Goal: Task Accomplishment & Management: Complete application form

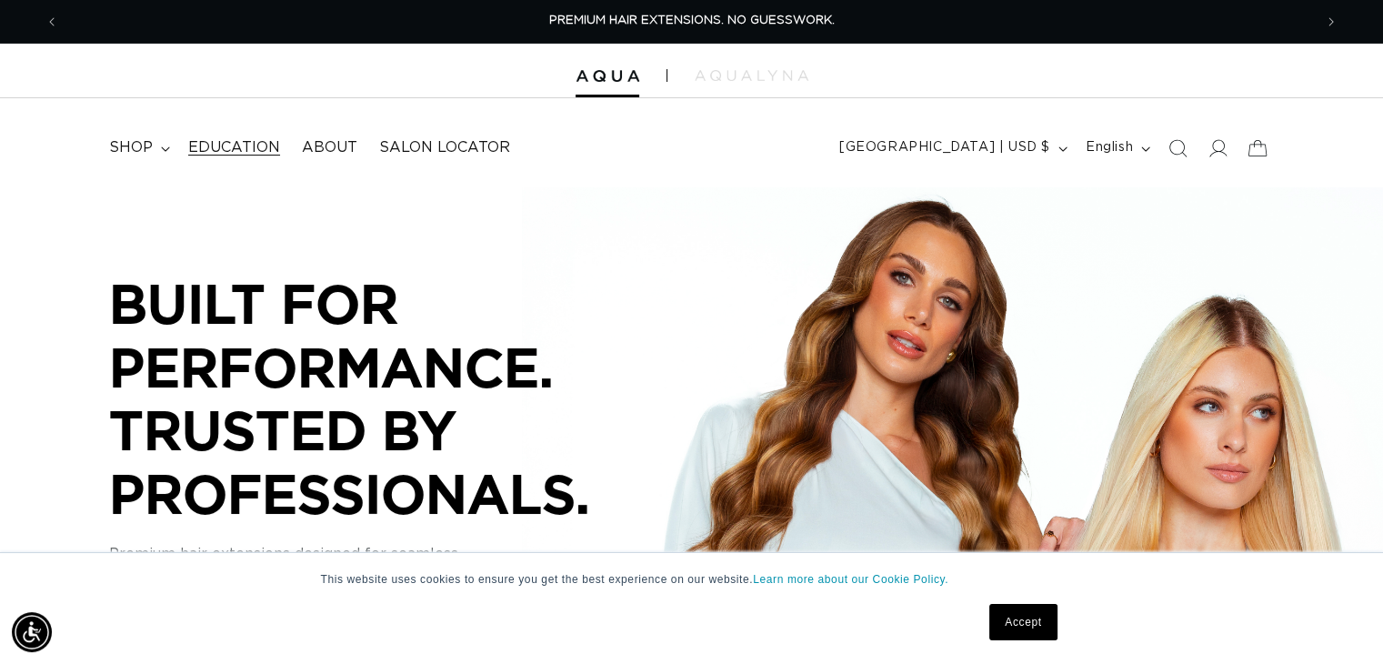
click at [235, 150] on span "Education" at bounding box center [234, 147] width 92 height 19
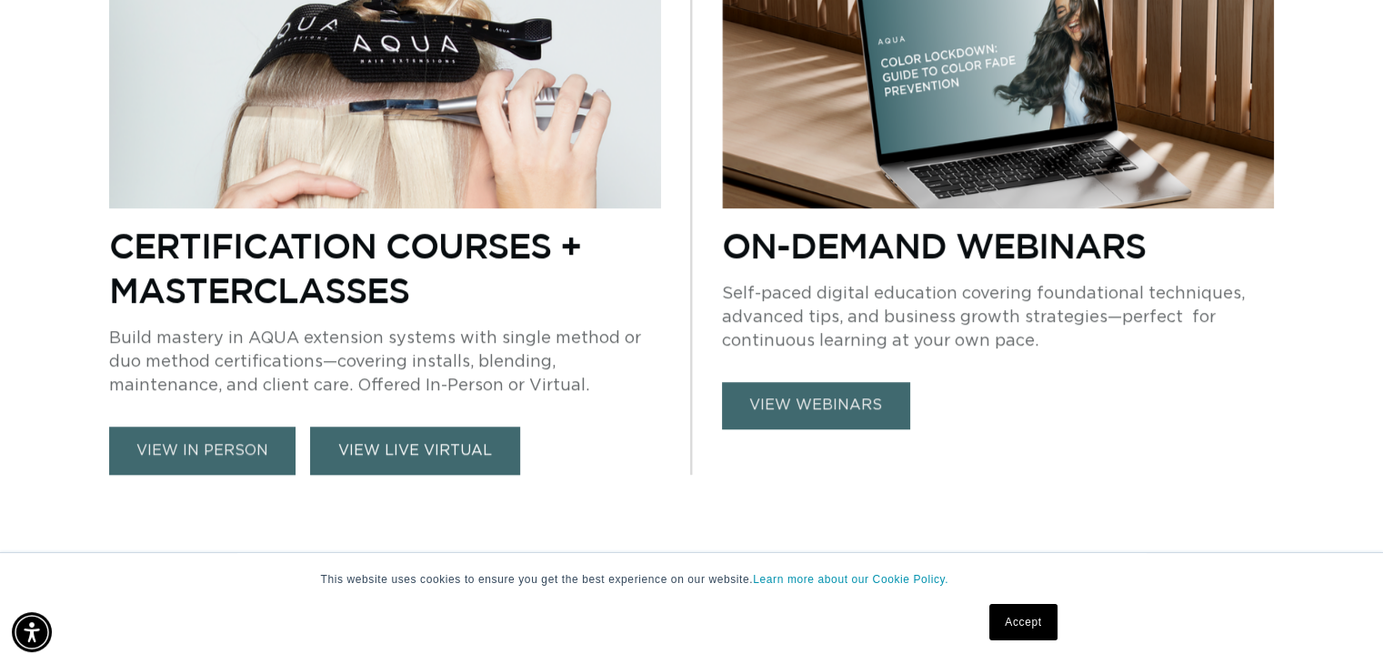
scroll to position [0, 2508]
click at [466, 446] on link "VIEW LIVE VIRTUAL" at bounding box center [415, 451] width 210 height 48
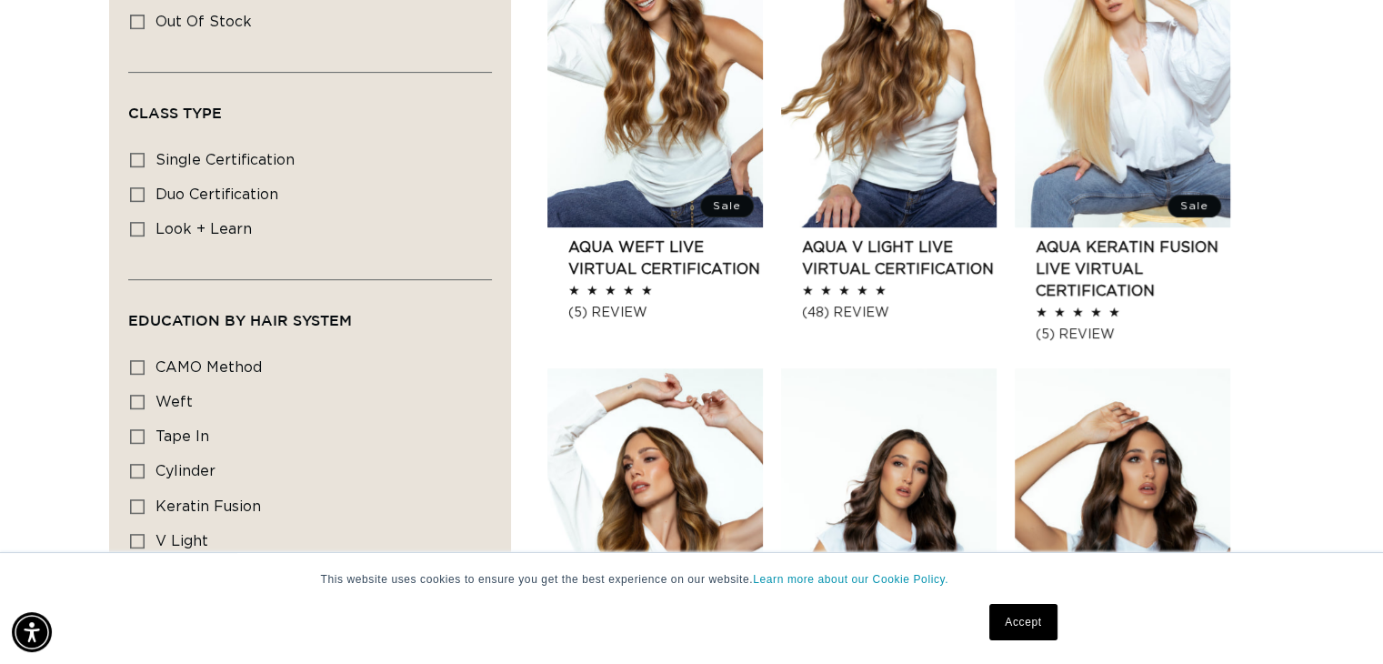
scroll to position [0, 2508]
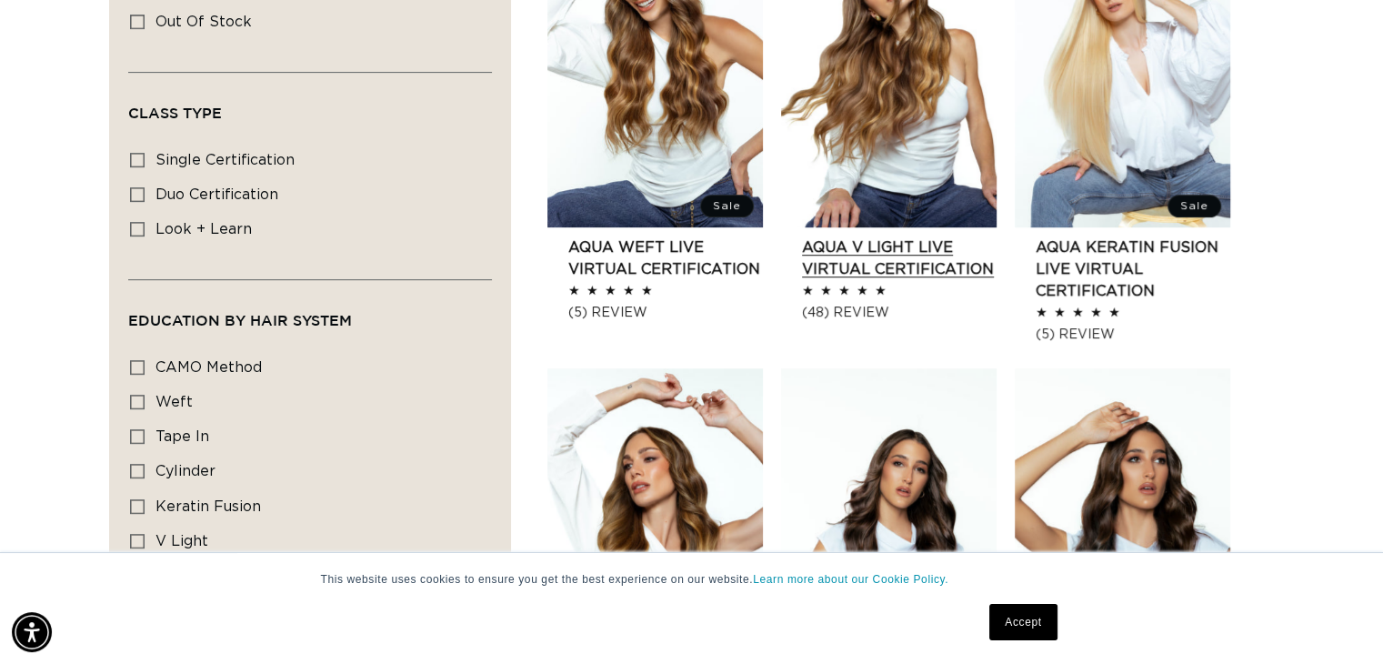
click at [922, 257] on link "AQUA V Light LIVE VIRTUAL Certification" at bounding box center [899, 258] width 195 height 44
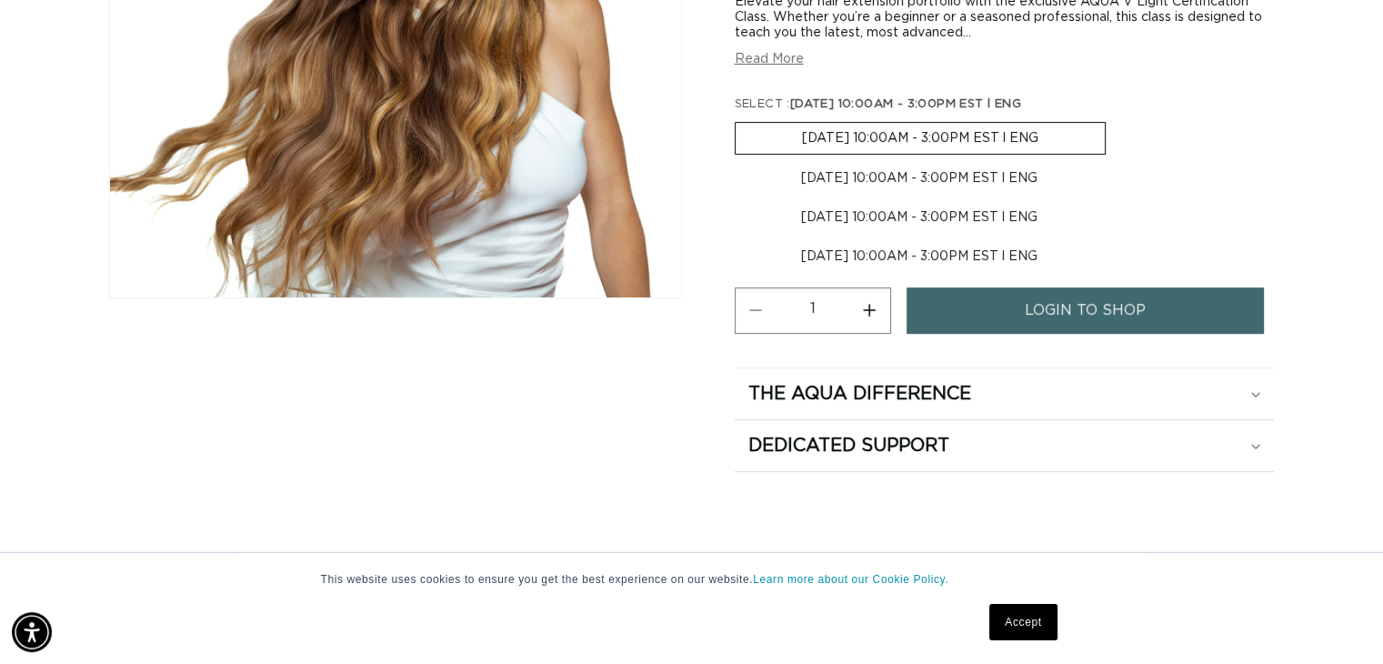
scroll to position [0, 2508]
click at [1157, 320] on link "login to shop" at bounding box center [1086, 310] width 358 height 46
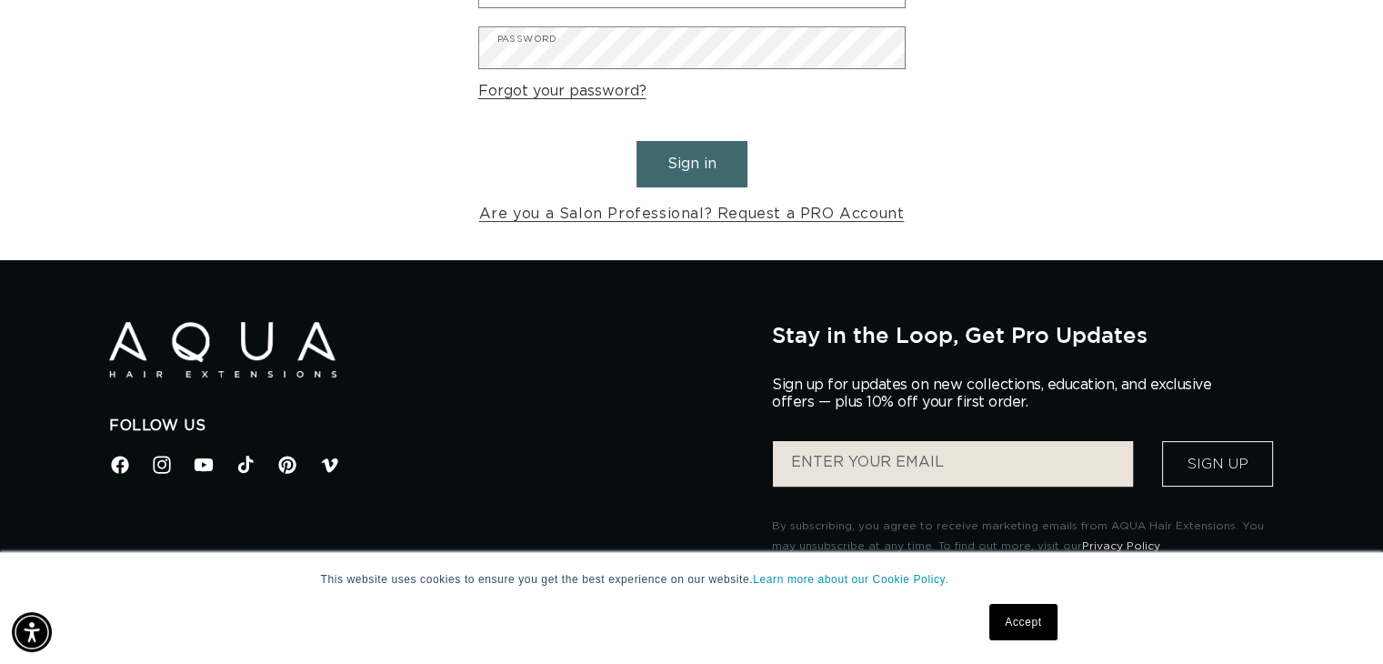
scroll to position [347, 0]
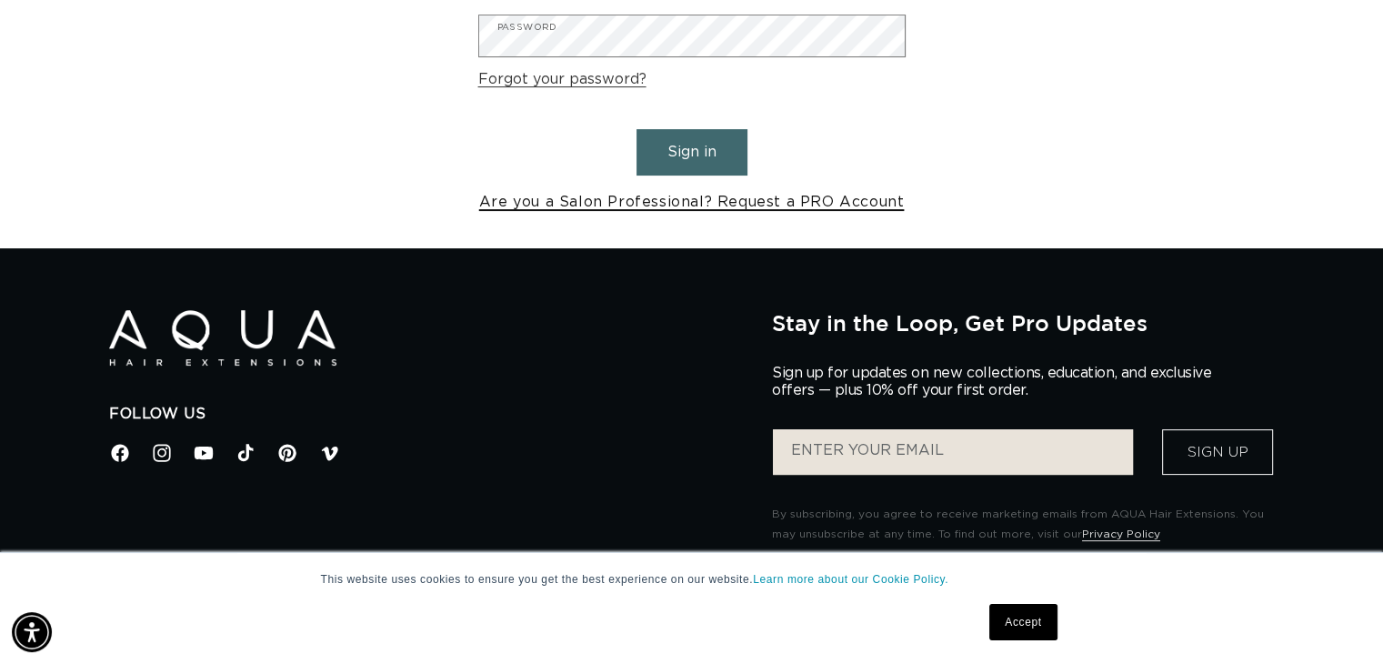
click at [704, 201] on link "Are you a Salon Professional? Request a PRO Account" at bounding box center [692, 202] width 426 height 26
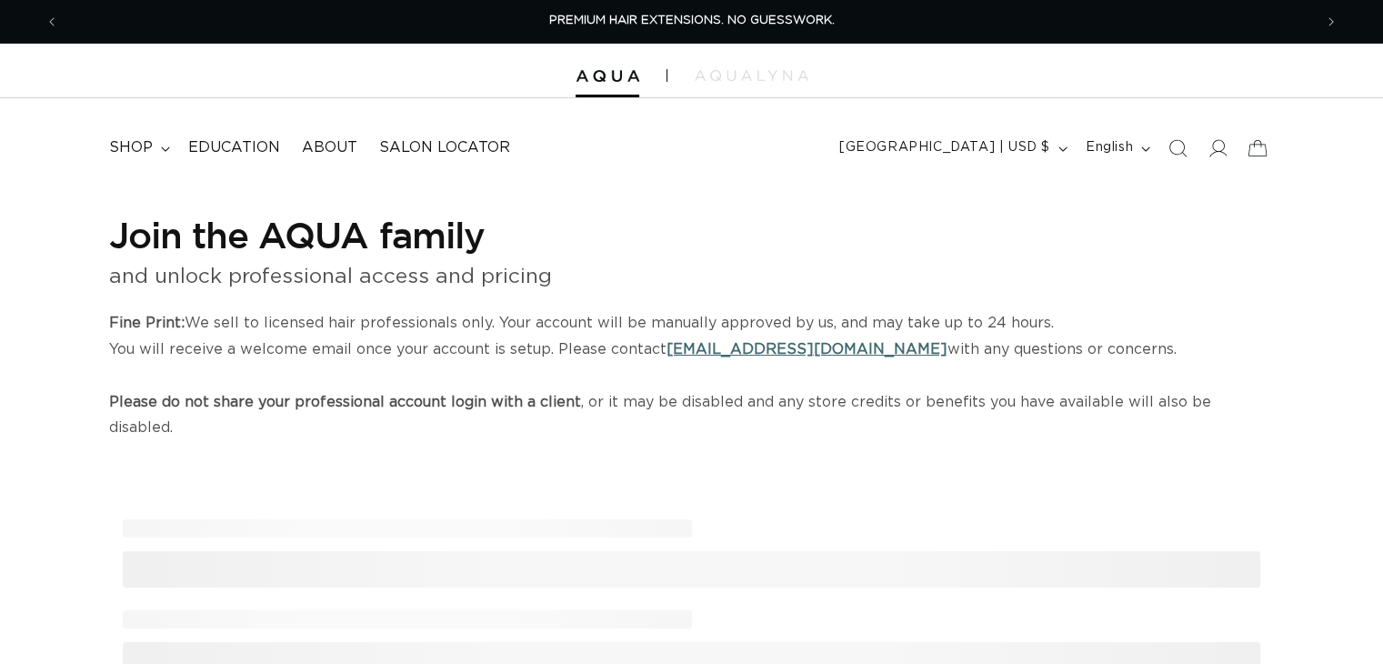
select select "US"
select select "[GEOGRAPHIC_DATA]"
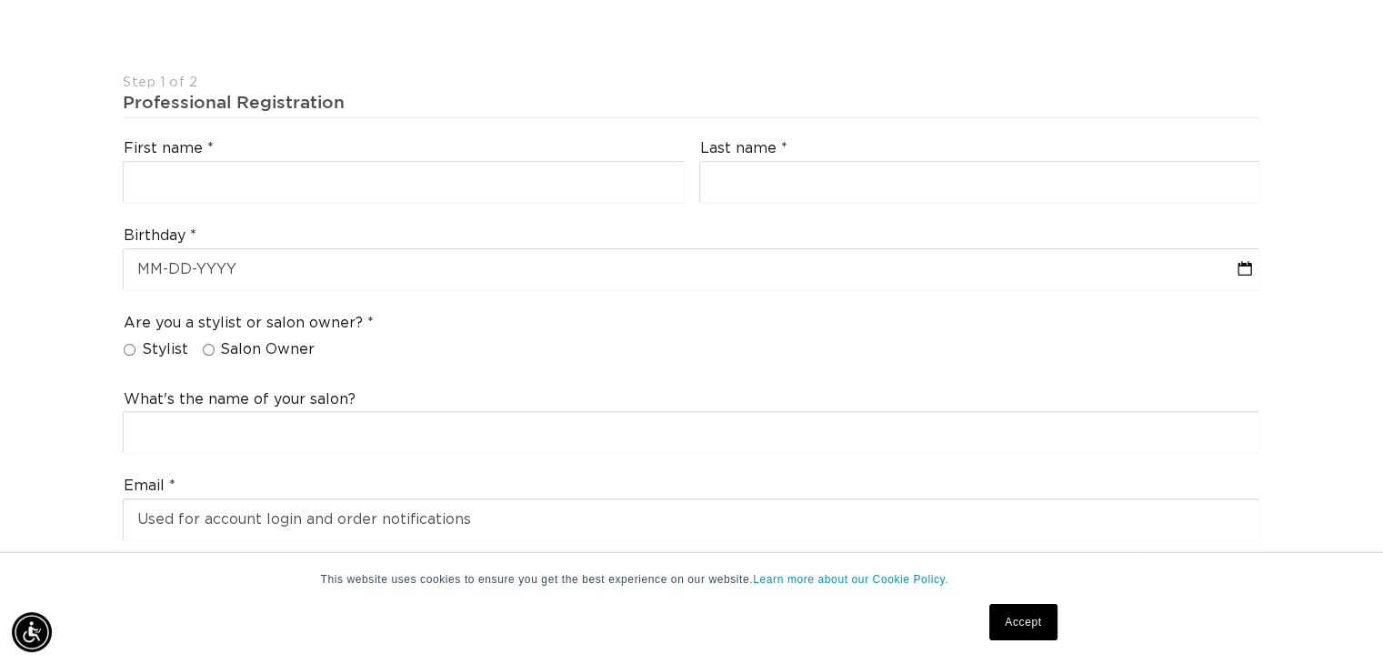
scroll to position [431, 0]
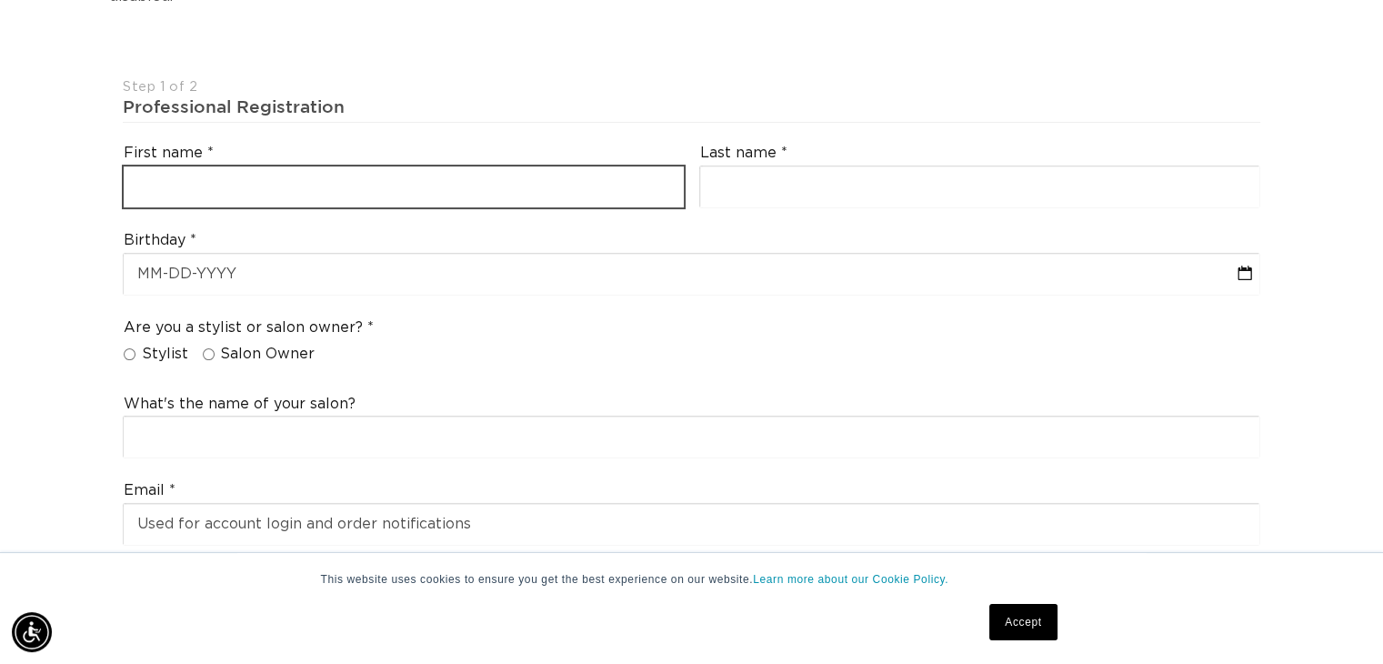
click at [246, 177] on input "text" at bounding box center [404, 186] width 560 height 41
type input "Devin"
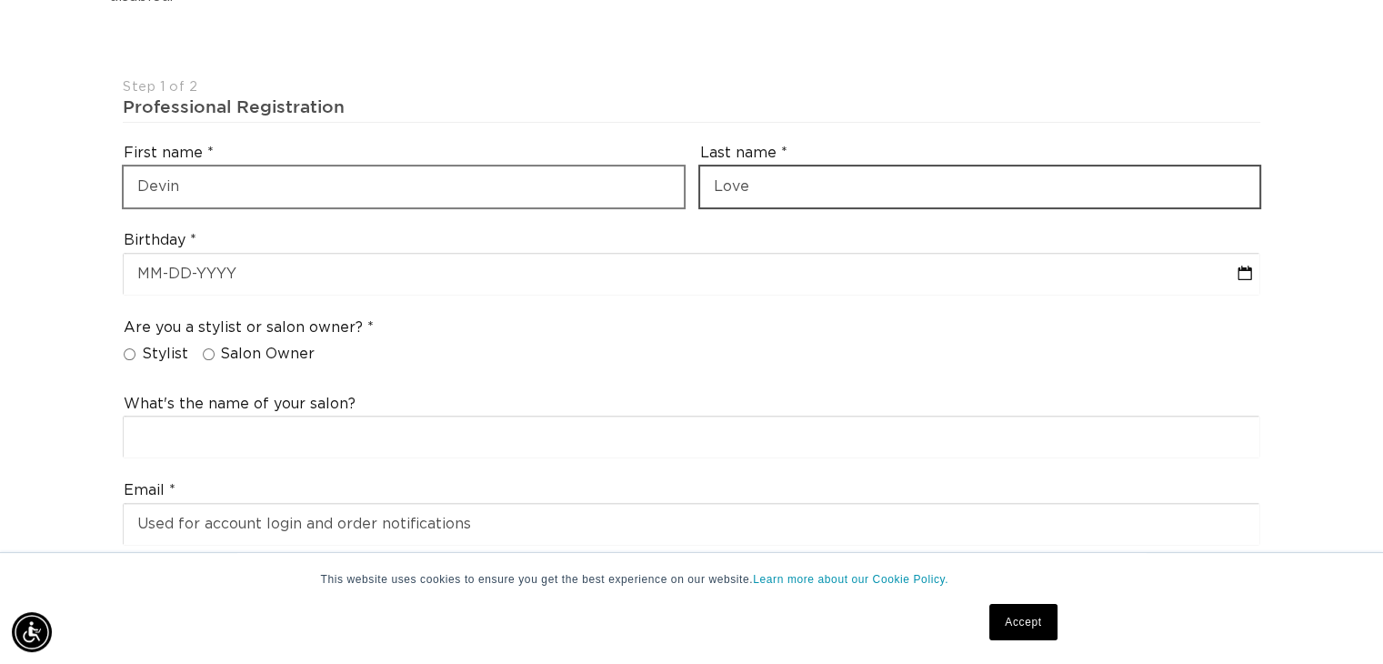
scroll to position [0, 0]
type input "Love"
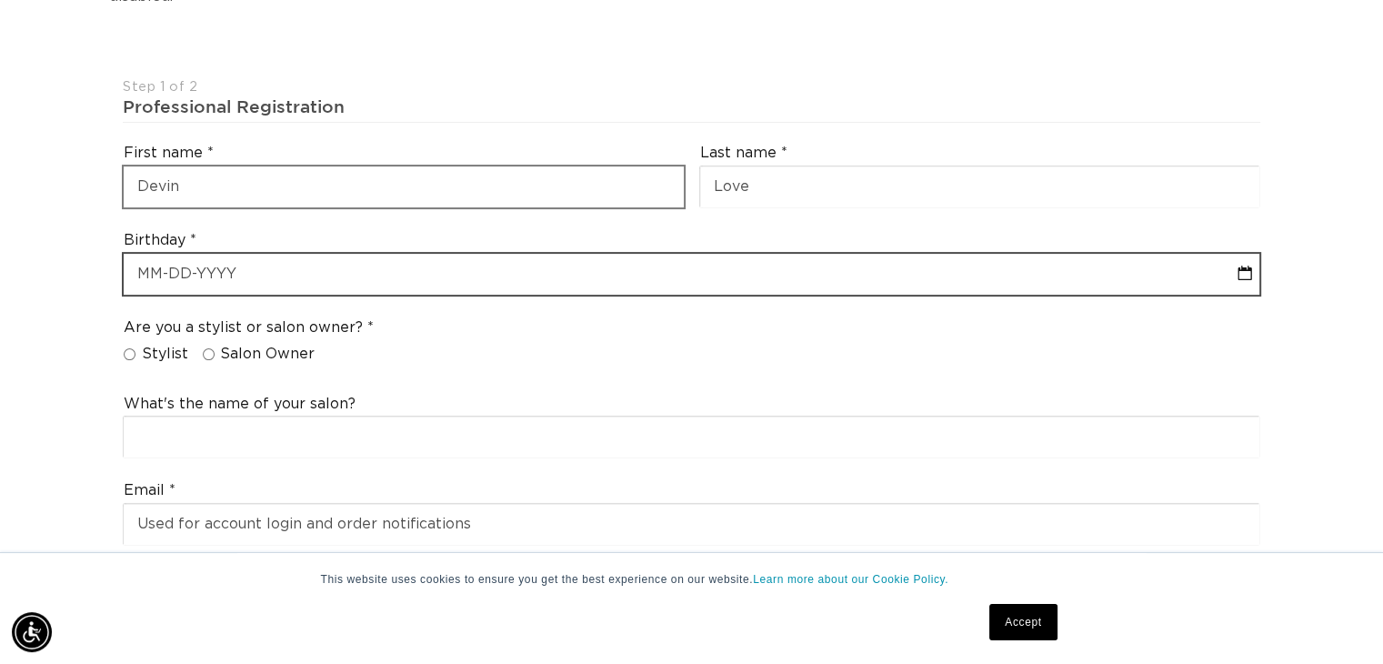
select select "7"
select select "2025"
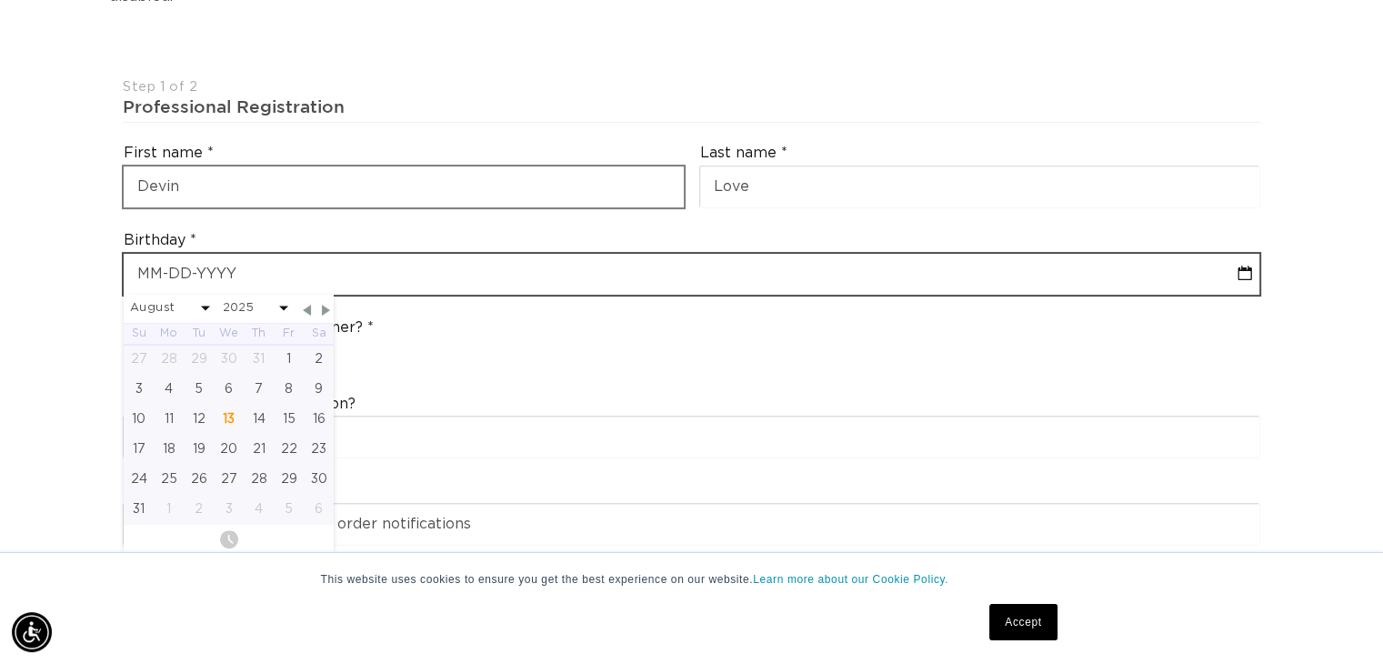
scroll to position [0, 1254]
